Goal: Share content: Share content

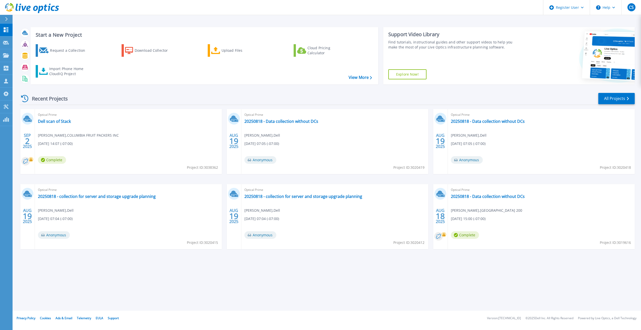
click at [7, 17] on icon at bounding box center [6, 19] width 3 height 4
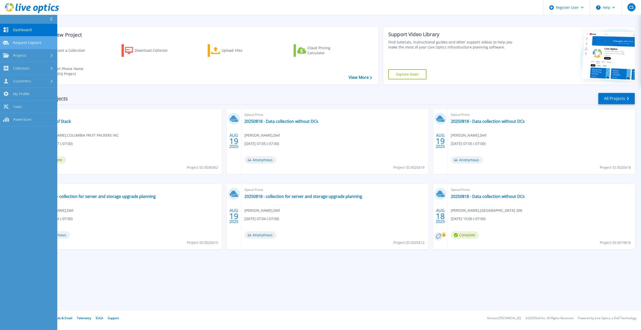
click at [17, 43] on span "Request Capture" at bounding box center [27, 42] width 28 height 5
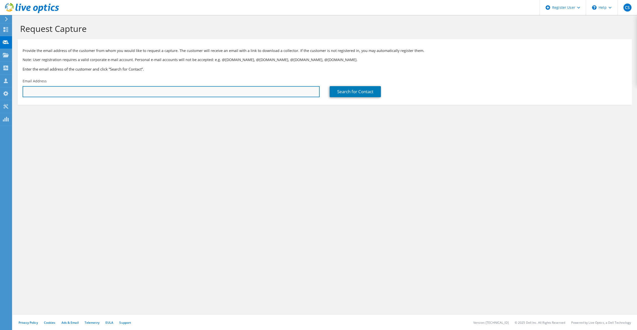
click at [123, 90] on input "text" at bounding box center [171, 91] width 297 height 11
paste input "tsorenson@binghammemorial.org"
type input "tsorenson@binghammemorial.org"
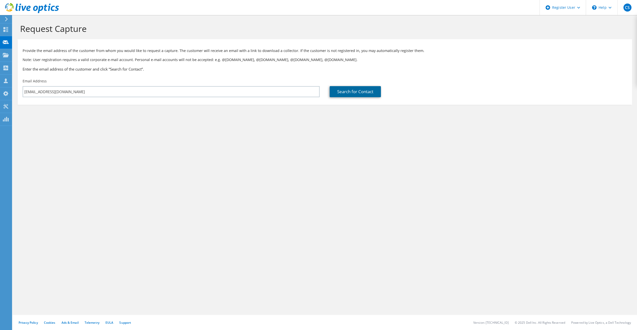
click at [333, 92] on link "Search for Contact" at bounding box center [355, 91] width 51 height 11
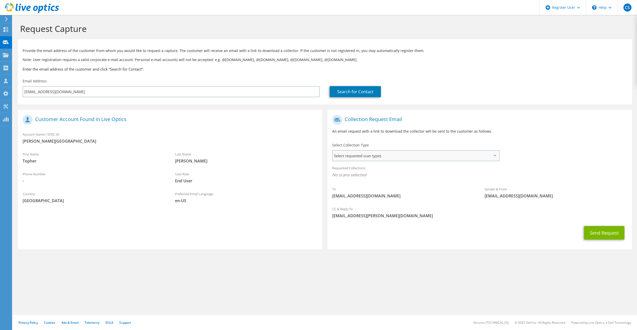
click at [376, 159] on span "Select requested scan types" at bounding box center [416, 156] width 166 height 10
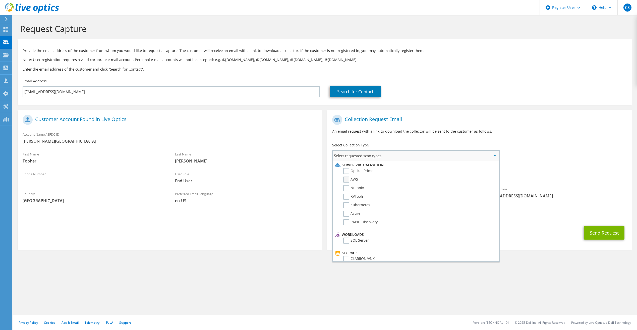
click at [349, 180] on label "AWS" at bounding box center [350, 180] width 15 height 6
click at [0, 0] on input "AWS" at bounding box center [0, 0] width 0 height 0
drag, startPoint x: 345, startPoint y: 178, endPoint x: 345, endPoint y: 175, distance: 2.8
click at [345, 178] on label "AWS" at bounding box center [350, 180] width 15 height 6
click at [0, 0] on input "AWS" at bounding box center [0, 0] width 0 height 0
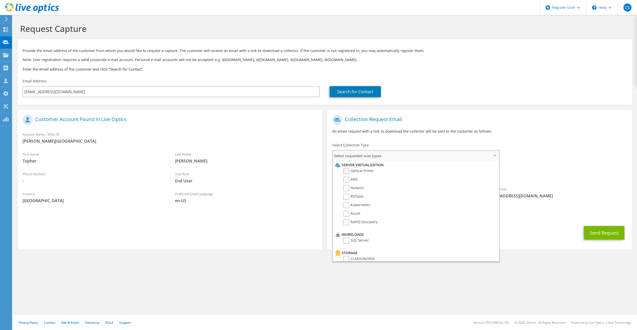
click at [345, 170] on label "Optical Prime" at bounding box center [358, 171] width 30 height 6
click at [0, 0] on input "Optical Prime" at bounding box center [0, 0] width 0 height 0
click at [442, 131] on p "An email request with a link to download the collector will be sent to the cust…" at bounding box center [479, 132] width 295 height 6
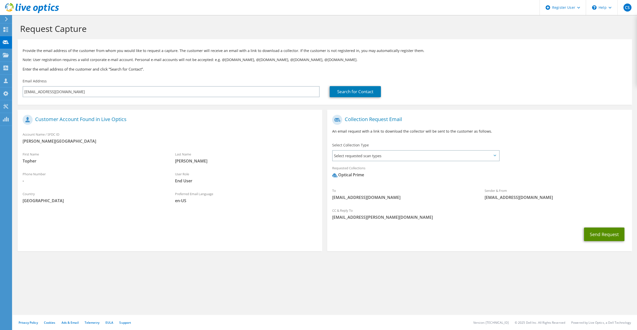
click at [590, 233] on button "Send Request" at bounding box center [604, 235] width 40 height 14
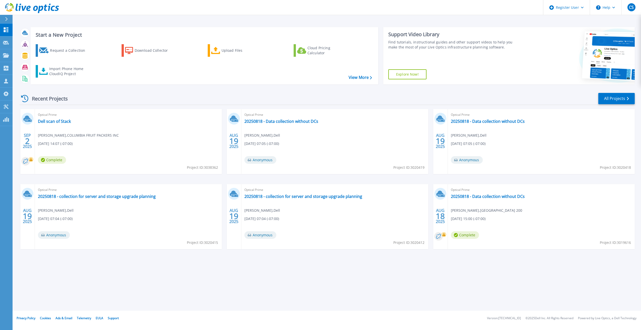
click at [7, 21] on icon at bounding box center [6, 19] width 3 height 4
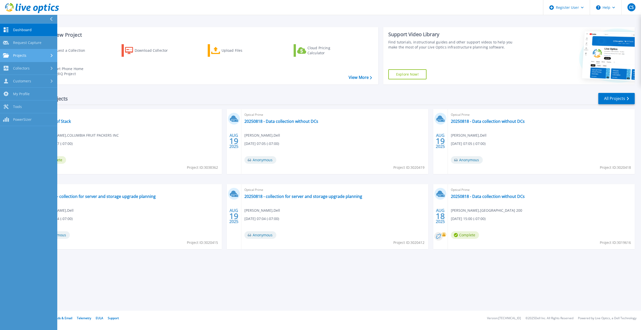
click at [34, 52] on link "Projects Projects" at bounding box center [28, 55] width 57 height 13
click at [35, 69] on link "Search Projects" at bounding box center [28, 68] width 57 height 13
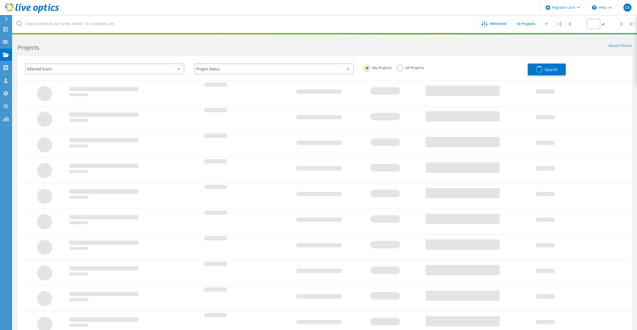
type input "1"
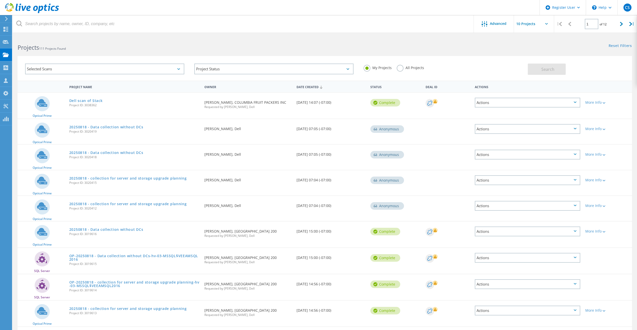
drag, startPoint x: 400, startPoint y: 67, endPoint x: 398, endPoint y: 68, distance: 2.6
click at [400, 68] on label "All Projects" at bounding box center [410, 67] width 27 height 5
click at [0, 0] on input "All Projects" at bounding box center [0, 0] width 0 height 0
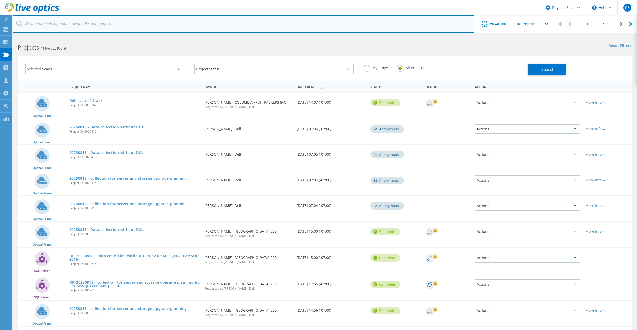
click at [175, 24] on input "text" at bounding box center [244, 24] width 462 height 18
paste input "[EMAIL_ADDRESS][DOMAIN_NAME]"
type input "[EMAIL_ADDRESS][DOMAIN_NAME]"
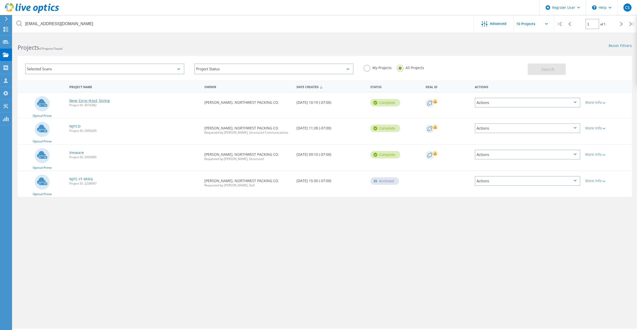
click at [86, 100] on link "New Corp Host Sizing" at bounding box center [89, 101] width 41 height 4
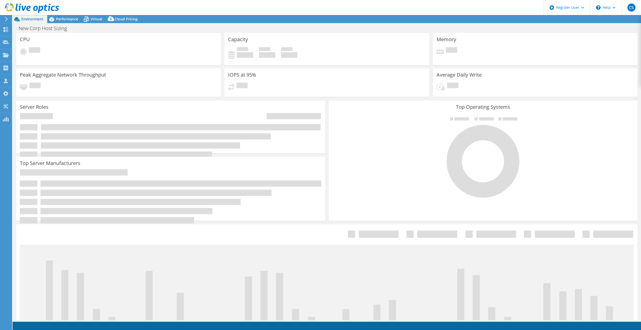
select select "USWest"
select select "USD"
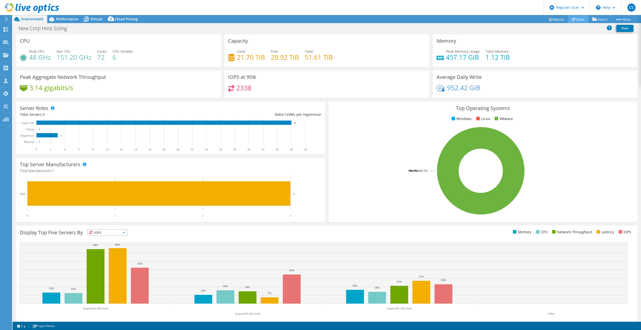
click at [578, 21] on link "Share" at bounding box center [578, 19] width 21 height 8
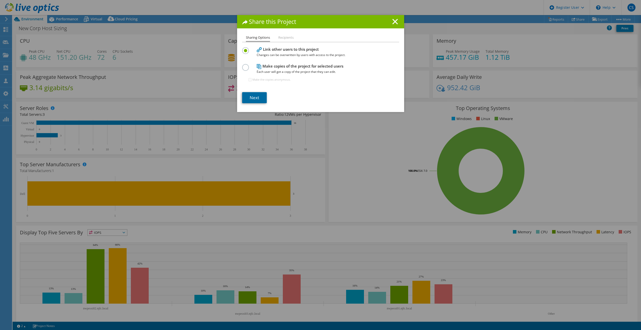
click at [258, 95] on link "Next" at bounding box center [254, 97] width 25 height 11
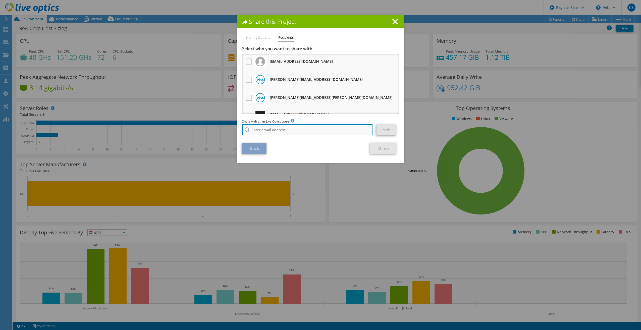
click at [304, 126] on input "search" at bounding box center [307, 129] width 131 height 11
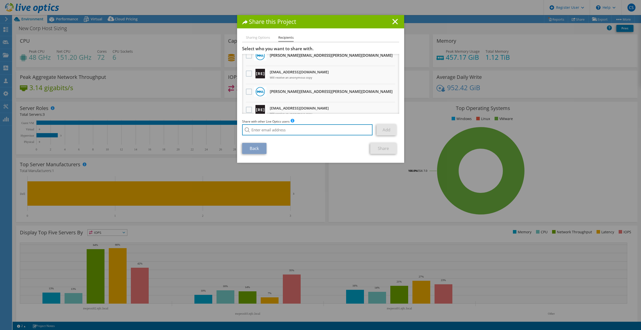
scroll to position [50, 0]
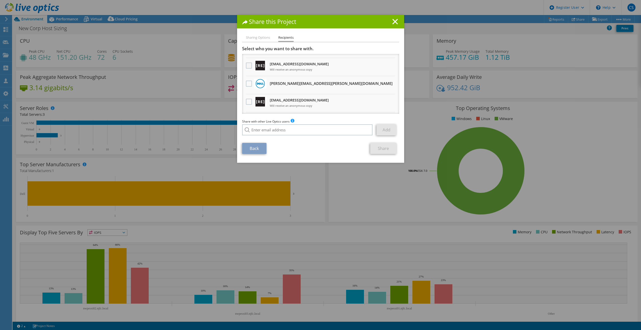
click at [246, 65] on label at bounding box center [249, 66] width 7 height 6
click at [0, 0] on input "checkbox" at bounding box center [0, 0] width 0 height 0
click at [248, 100] on label at bounding box center [249, 102] width 7 height 6
click at [0, 0] on input "checkbox" at bounding box center [0, 0] width 0 height 0
click at [375, 149] on link "Share" at bounding box center [383, 148] width 26 height 11
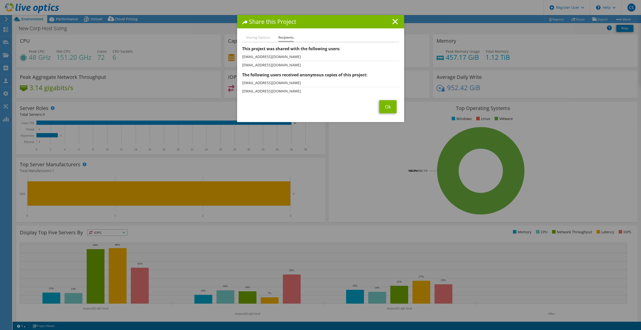
click at [392, 24] on h1 "Share this Project" at bounding box center [320, 22] width 157 height 6
click at [384, 106] on link "Ok" at bounding box center [387, 106] width 17 height 13
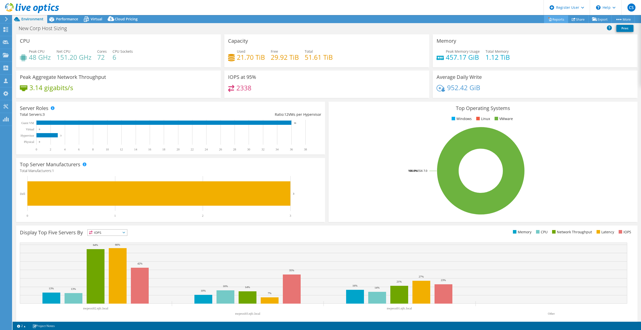
click at [548, 20] on icon at bounding box center [550, 19] width 4 height 4
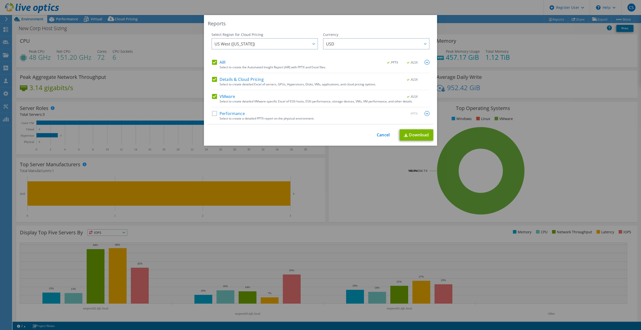
drag, startPoint x: 212, startPoint y: 114, endPoint x: 231, endPoint y: 120, distance: 20.3
click at [212, 114] on label "Performance" at bounding box center [228, 113] width 33 height 5
click at [0, 0] on input "Performance" at bounding box center [0, 0] width 0 height 0
click at [417, 132] on link "Download" at bounding box center [417, 134] width 34 height 11
